Goal: Information Seeking & Learning: Learn about a topic

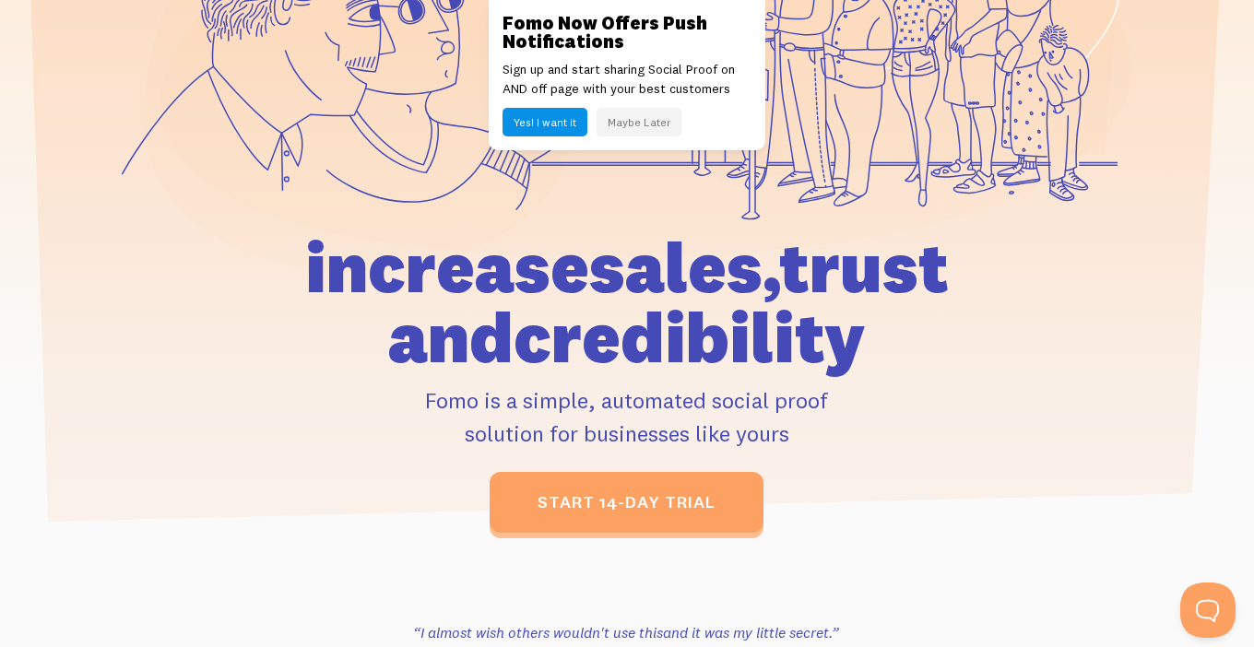
scroll to position [346, 0]
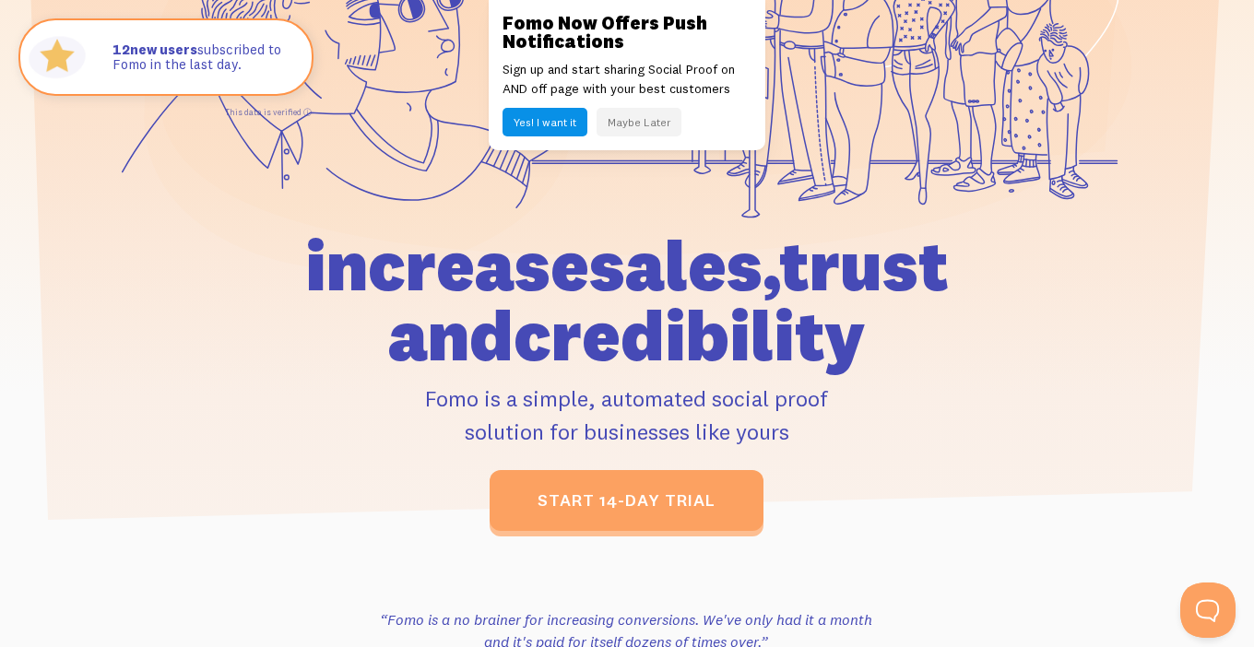
click at [637, 123] on button "Maybe Later" at bounding box center [638, 122] width 85 height 29
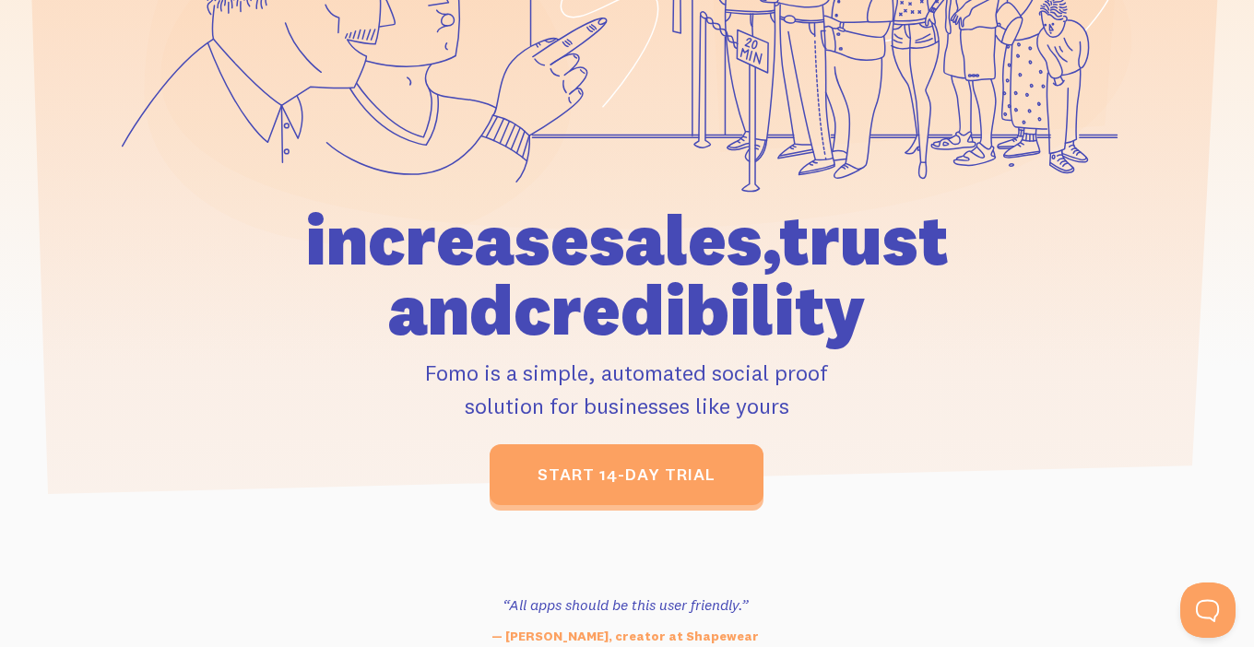
scroll to position [0, 0]
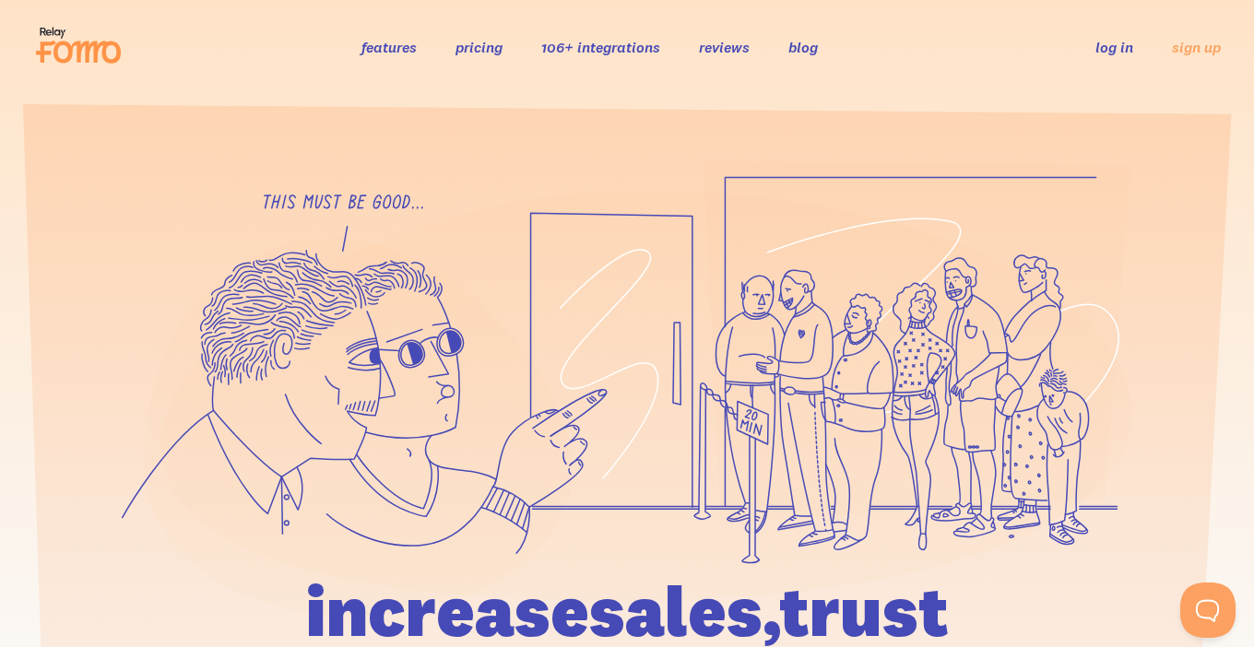
click at [384, 46] on link "features" at bounding box center [388, 47] width 55 height 18
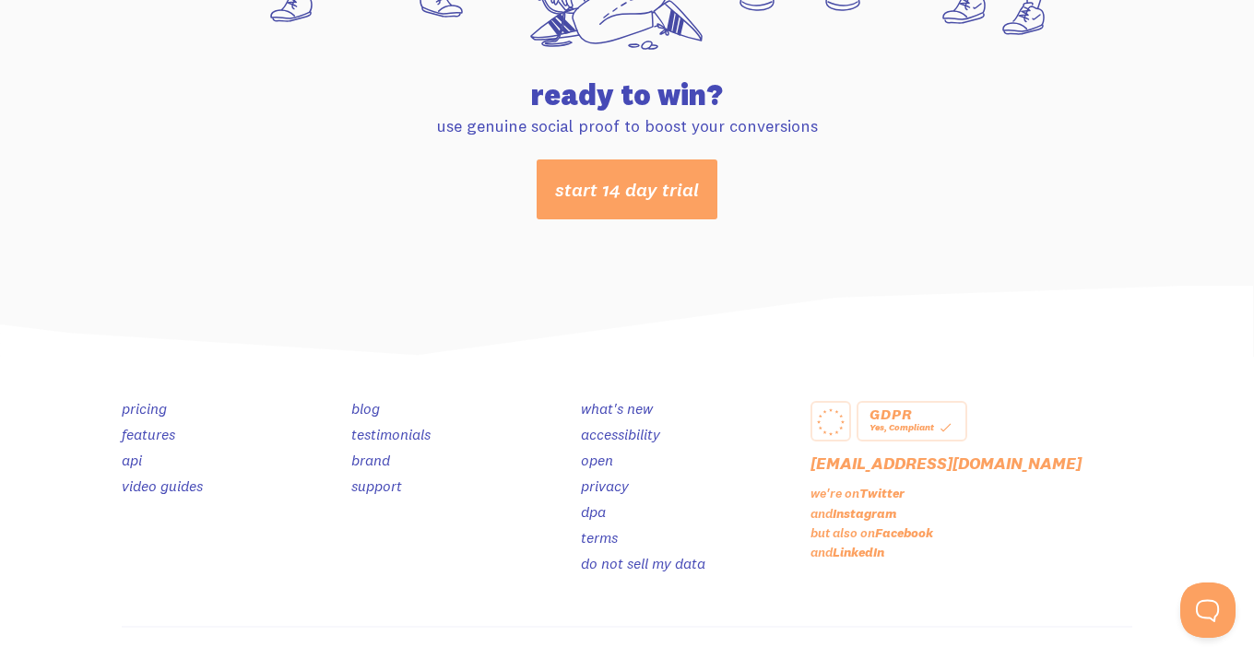
scroll to position [9861, 0]
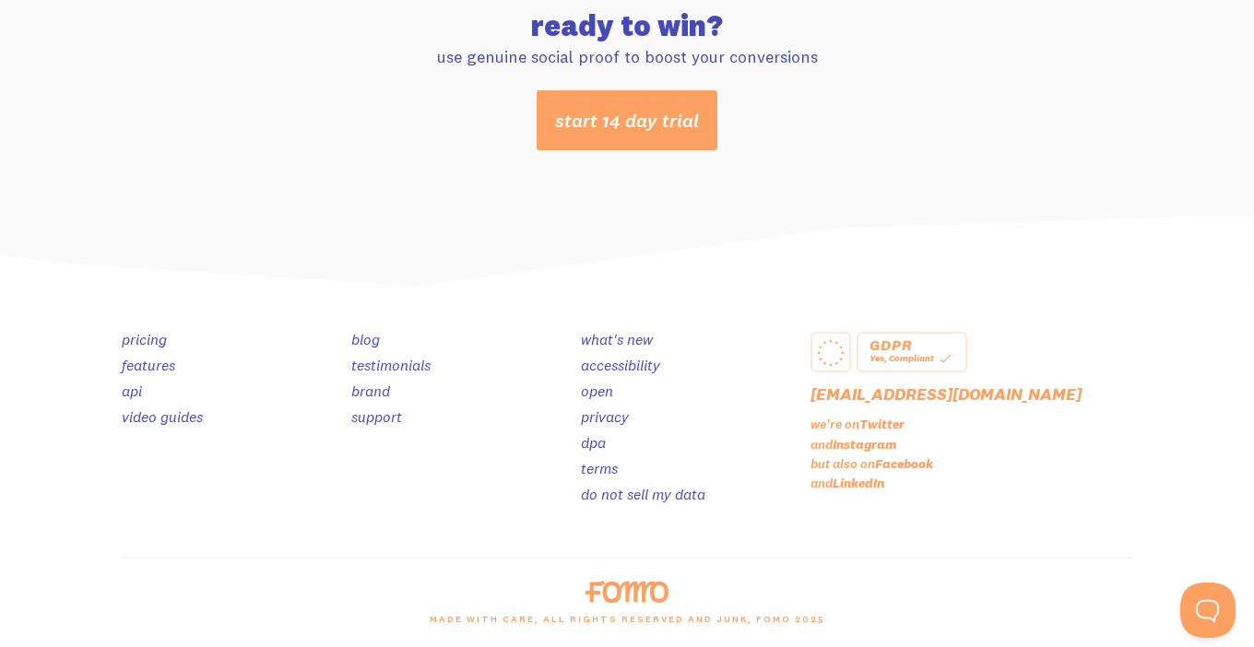
click at [401, 366] on link "testimonials" at bounding box center [390, 365] width 79 height 18
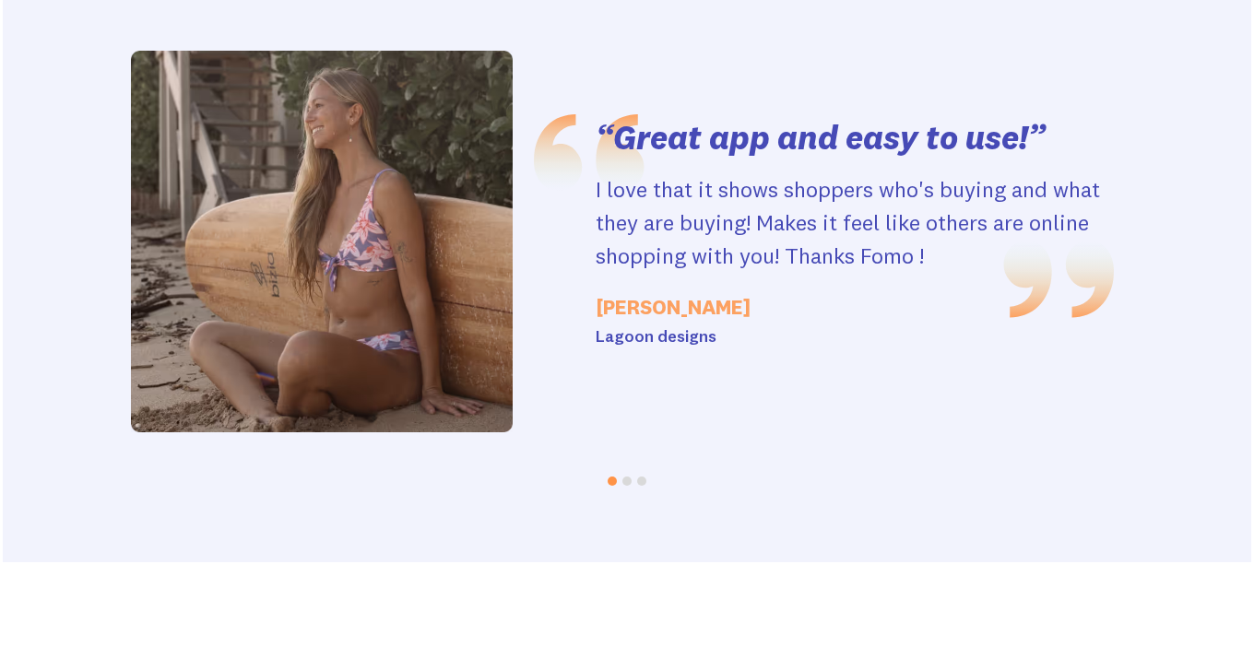
scroll to position [3865, 0]
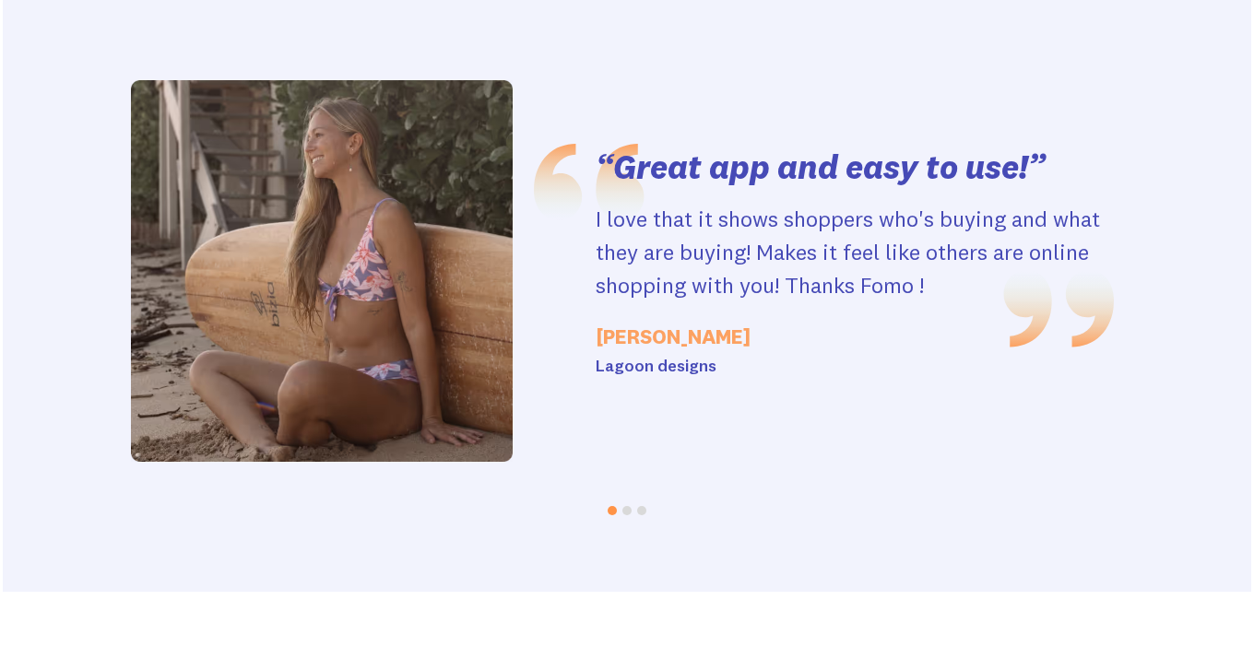
click at [631, 506] on button "Go to slide 2" at bounding box center [626, 510] width 9 height 9
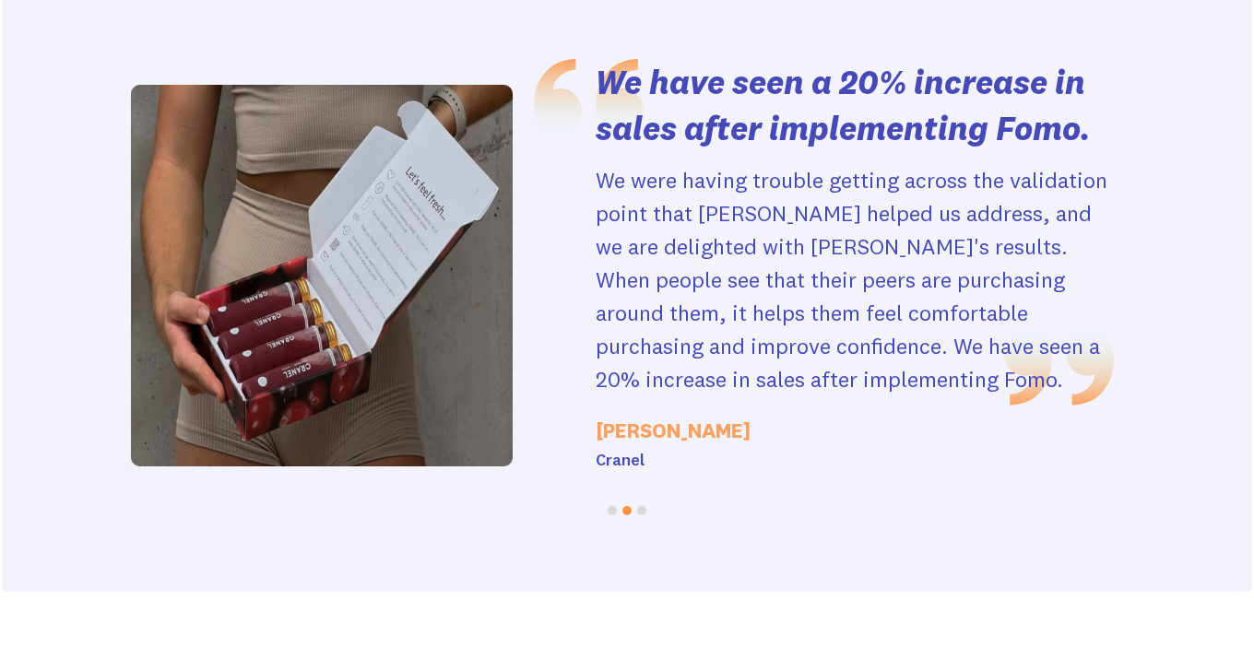
click at [641, 506] on button "Go to slide 3" at bounding box center [641, 510] width 9 height 9
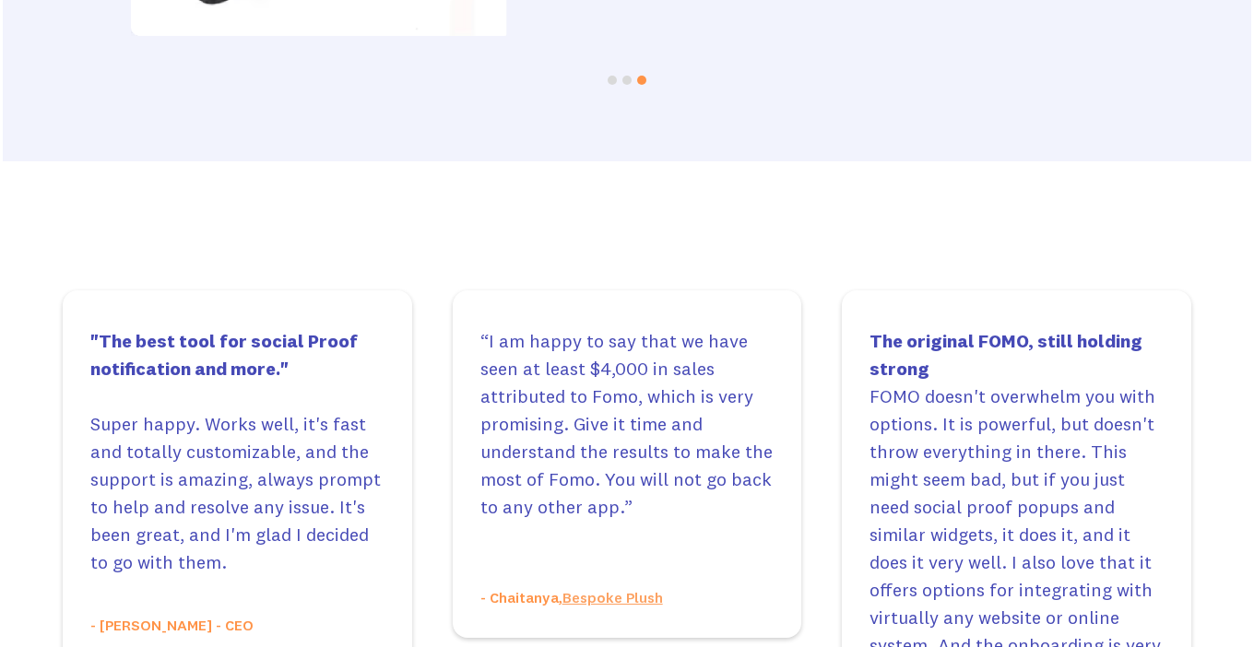
scroll to position [4301, 0]
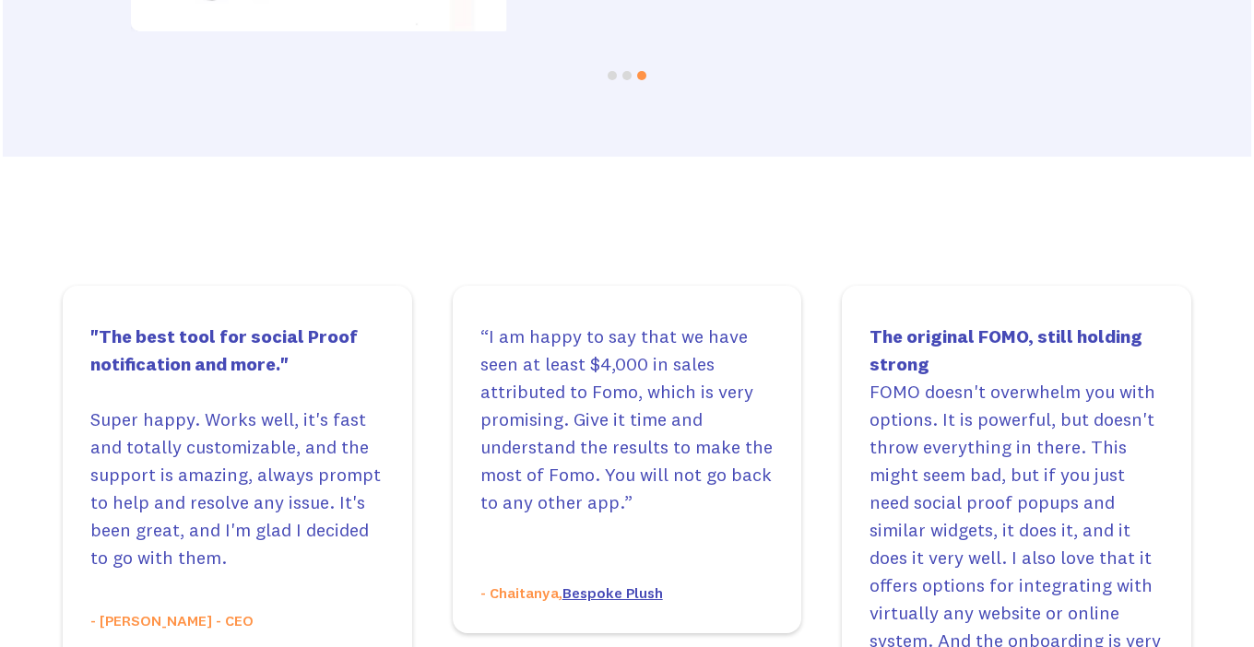
click at [596, 584] on link "Bespoke Plush" at bounding box center [612, 593] width 100 height 18
